Goal: Information Seeking & Learning: Learn about a topic

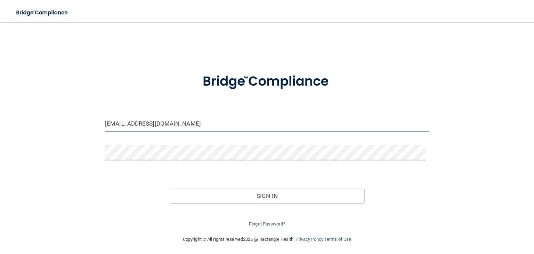
drag, startPoint x: 190, startPoint y: 122, endPoint x: 106, endPoint y: 127, distance: 85.0
click at [106, 127] on input "sholland@chestmedicine.us" at bounding box center [267, 124] width 324 height 16
type input "[EMAIL_ADDRESS][DOMAIN_NAME]"
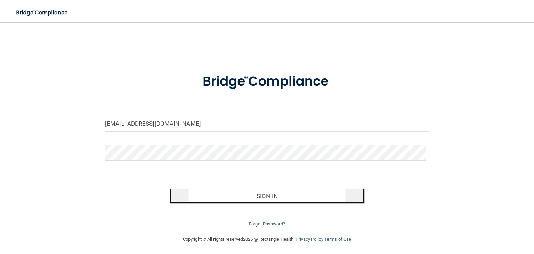
click at [266, 197] on button "Sign In" at bounding box center [267, 195] width 194 height 15
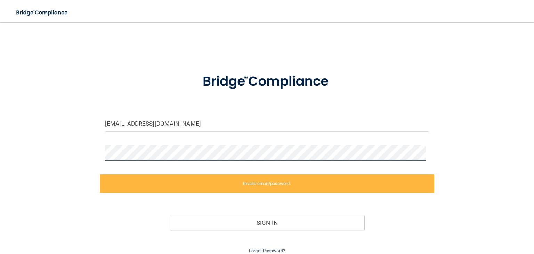
click at [86, 160] on div "bgreeson@chestmedicine.us Invalid email/password. You don't have permission to …" at bounding box center [267, 142] width 506 height 226
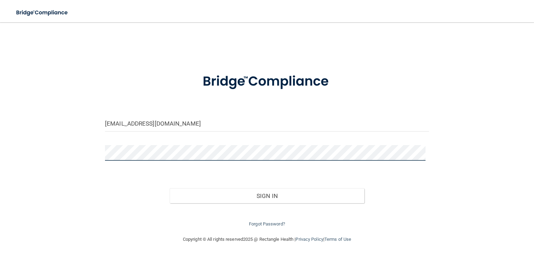
click at [170, 188] on button "Sign In" at bounding box center [267, 195] width 194 height 15
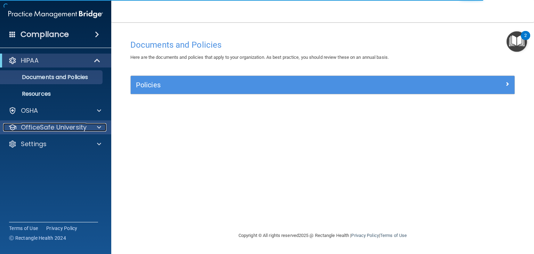
click at [57, 125] on p "OfficeSafe University" at bounding box center [54, 127] width 66 height 8
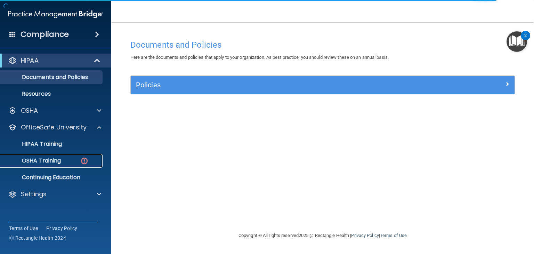
click at [54, 160] on p "OSHA Training" at bounding box center [33, 160] width 56 height 7
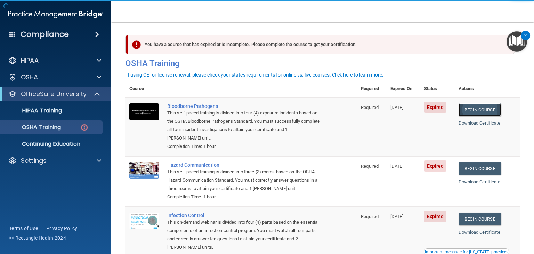
click at [470, 109] on link "Begin Course" at bounding box center [479, 109] width 42 height 13
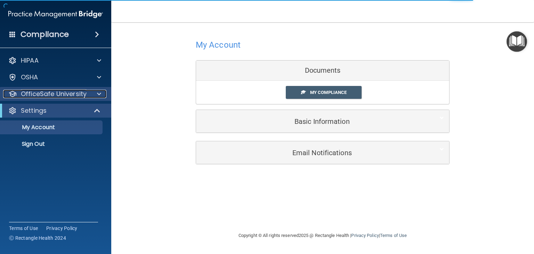
click at [84, 93] on p "OfficeSafe University" at bounding box center [54, 94] width 66 height 8
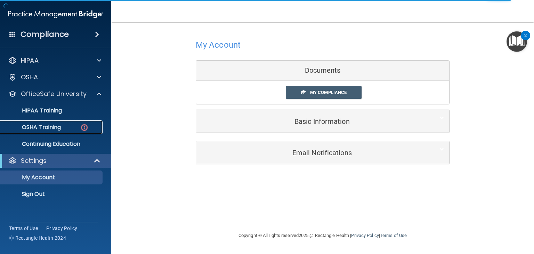
click at [56, 125] on p "OSHA Training" at bounding box center [33, 127] width 56 height 7
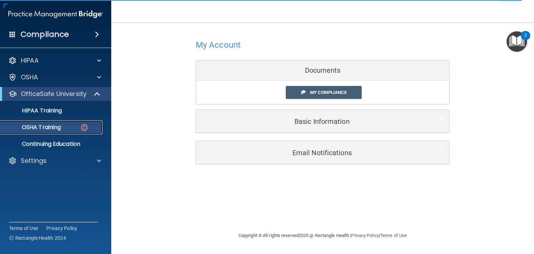
click at [46, 128] on p "OSHA Training" at bounding box center [33, 127] width 56 height 7
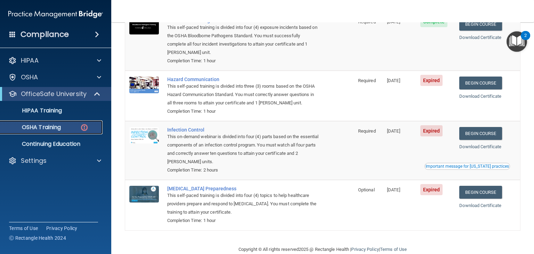
scroll to position [99, 0]
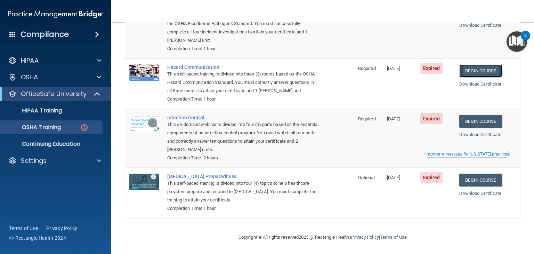
click at [481, 71] on link "Begin Course" at bounding box center [480, 70] width 42 height 13
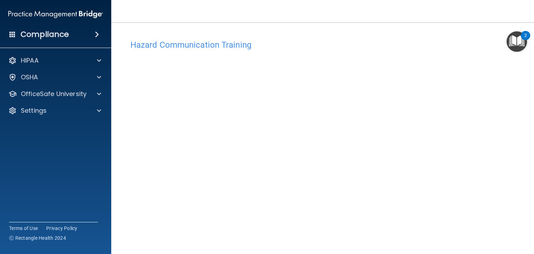
click at [35, 34] on h4 "Compliance" at bounding box center [45, 35] width 48 height 10
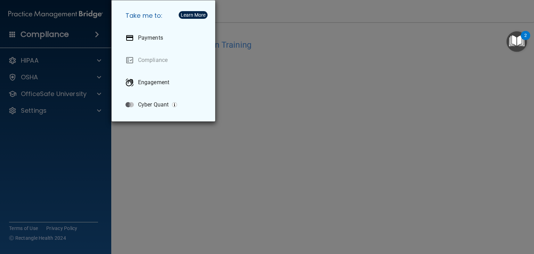
click at [79, 136] on div "Take me to: Payments Compliance Engagement Cyber Quant" at bounding box center [267, 127] width 534 height 254
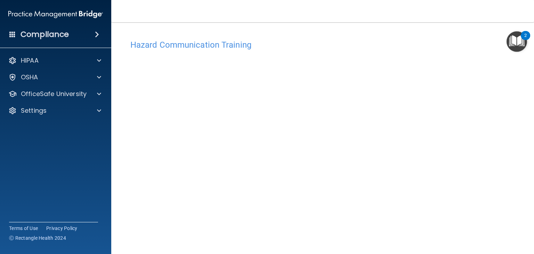
click at [514, 43] on img "Open Resource Center, 2 new notifications" at bounding box center [516, 41] width 21 height 21
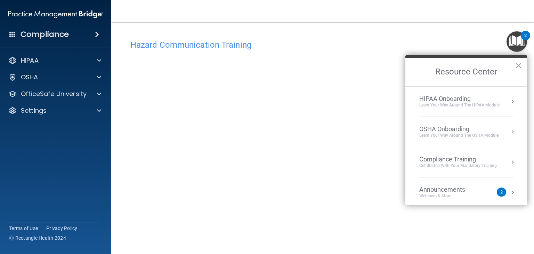
click at [516, 41] on img "Open Resource Center, 2 new notifications" at bounding box center [516, 41] width 21 height 21
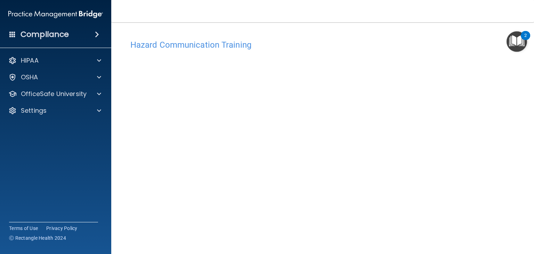
click at [204, 46] on h4 "Hazard Communication Training" at bounding box center [322, 44] width 384 height 9
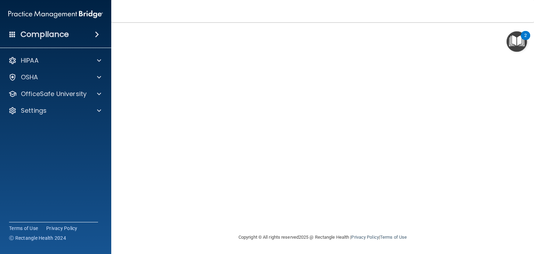
scroll to position [8, 0]
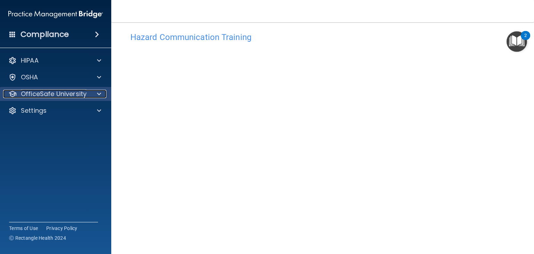
click at [88, 96] on div "OfficeSafe University" at bounding box center [46, 94] width 86 height 8
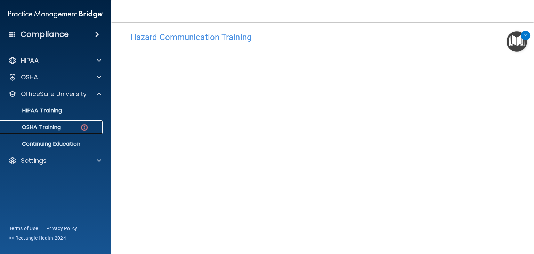
click at [56, 132] on link "OSHA Training" at bounding box center [47, 127] width 109 height 14
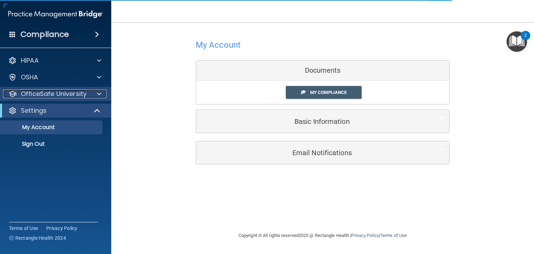
click at [89, 93] on div "OfficeSafe University" at bounding box center [46, 94] width 86 height 8
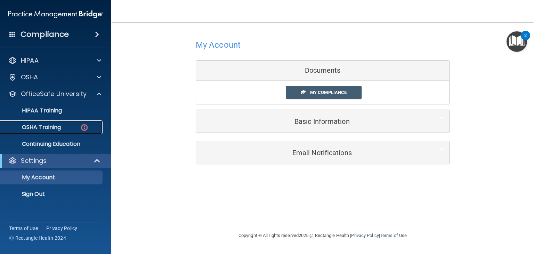
click at [56, 130] on p "OSHA Training" at bounding box center [33, 127] width 56 height 7
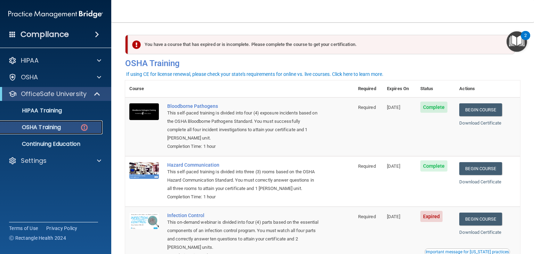
scroll to position [99, 0]
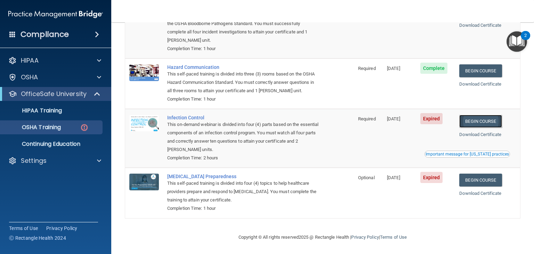
click at [471, 123] on link "Begin Course" at bounding box center [480, 121] width 42 height 13
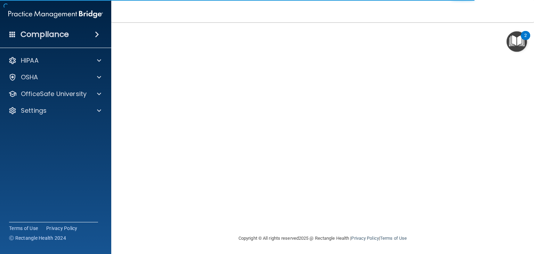
scroll to position [44, 0]
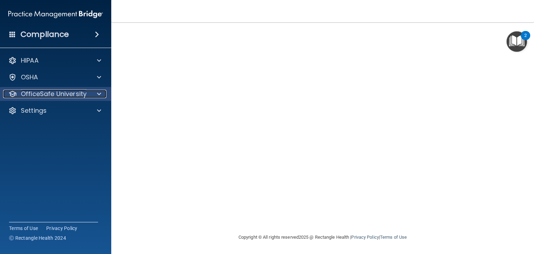
click at [63, 96] on p "OfficeSafe University" at bounding box center [54, 94] width 66 height 8
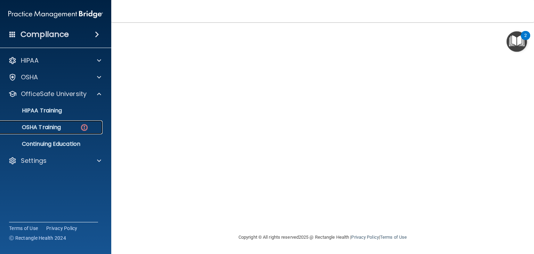
click at [50, 130] on p "OSHA Training" at bounding box center [33, 127] width 56 height 7
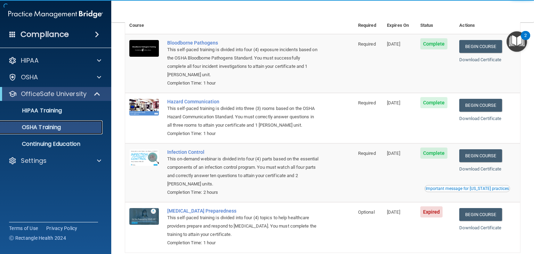
scroll to position [79, 0]
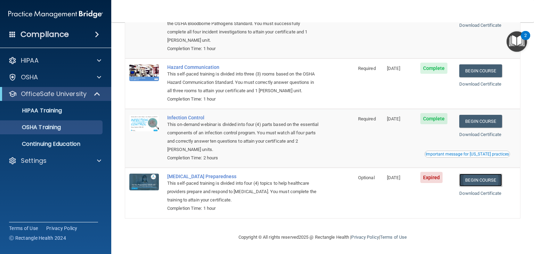
click at [475, 178] on link "Begin Course" at bounding box center [480, 179] width 42 height 13
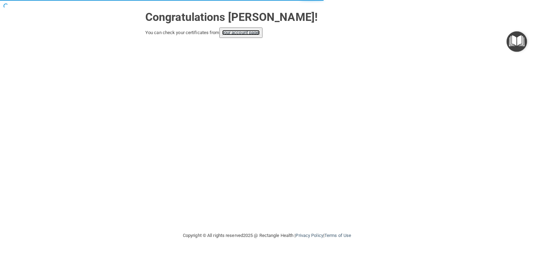
click at [246, 33] on link "your account page!" at bounding box center [241, 32] width 38 height 5
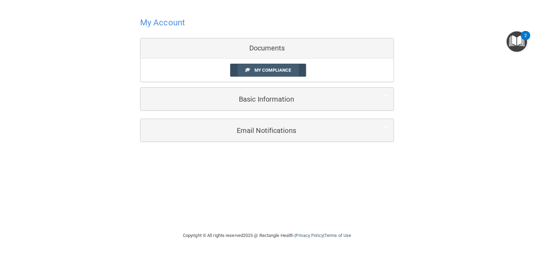
click at [275, 70] on span "My Compliance" at bounding box center [272, 69] width 36 height 5
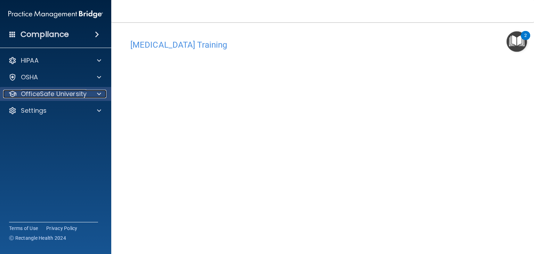
click at [56, 94] on p "OfficeSafe University" at bounding box center [54, 94] width 66 height 8
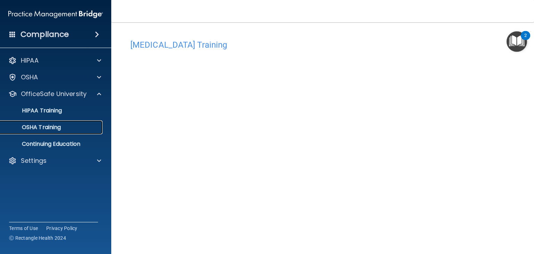
click at [54, 129] on p "OSHA Training" at bounding box center [33, 127] width 56 height 7
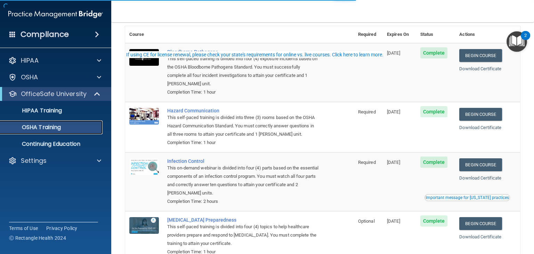
scroll to position [79, 0]
